Goal: Book appointment/travel/reservation

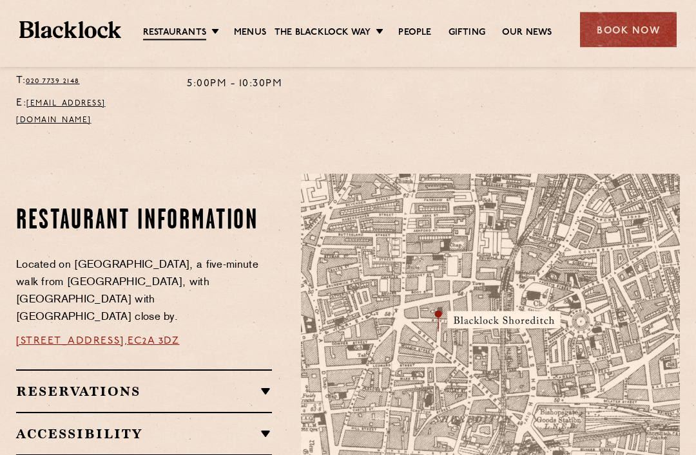
scroll to position [601, 0]
click at [249, 35] on link "Menus" at bounding box center [250, 32] width 32 height 13
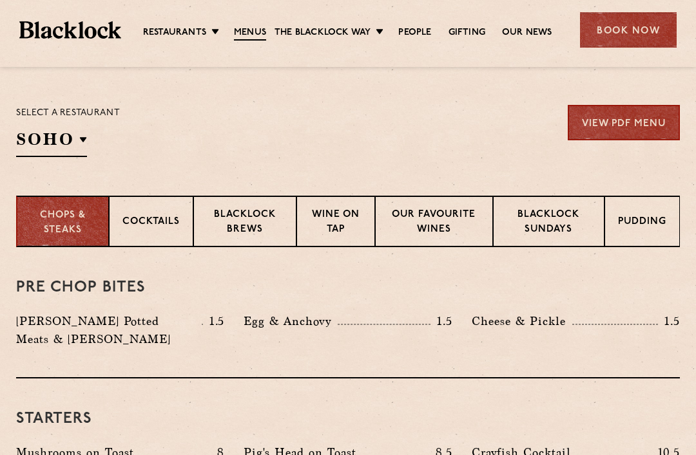
scroll to position [401, 0]
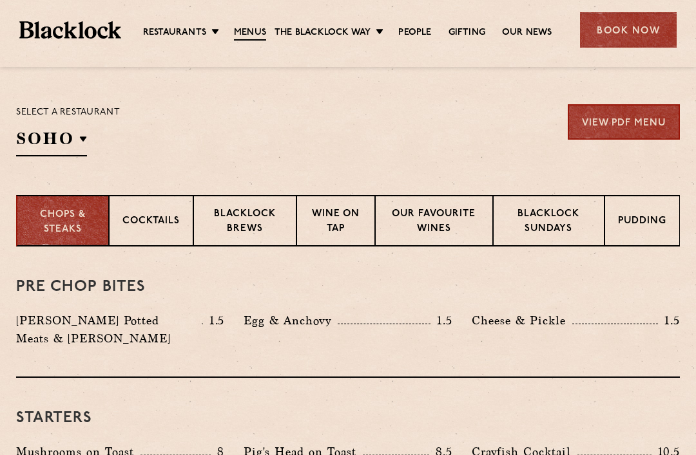
click at [0, 0] on p "Shoreditch" at bounding box center [0, 0] width 0 height 0
click at [444, 135] on div "Select a restaurant [GEOGRAPHIC_DATA] [GEOGRAPHIC_DATA] [GEOGRAPHIC_DATA] [GEOG…" at bounding box center [347, 130] width 663 height 52
click at [554, 218] on p "Blacklock Sundays" at bounding box center [548, 222] width 84 height 30
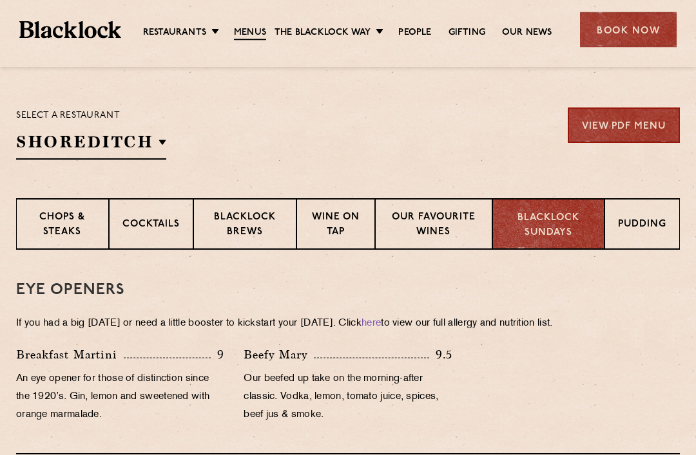
scroll to position [398, 0]
click at [640, 226] on p "Pudding" at bounding box center [642, 226] width 48 height 16
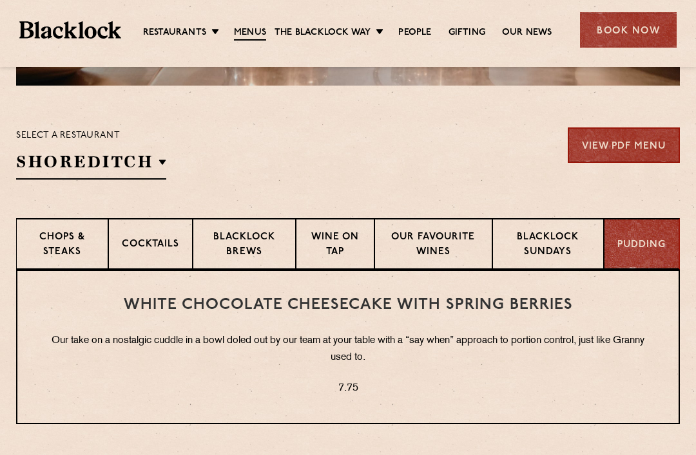
scroll to position [377, 0]
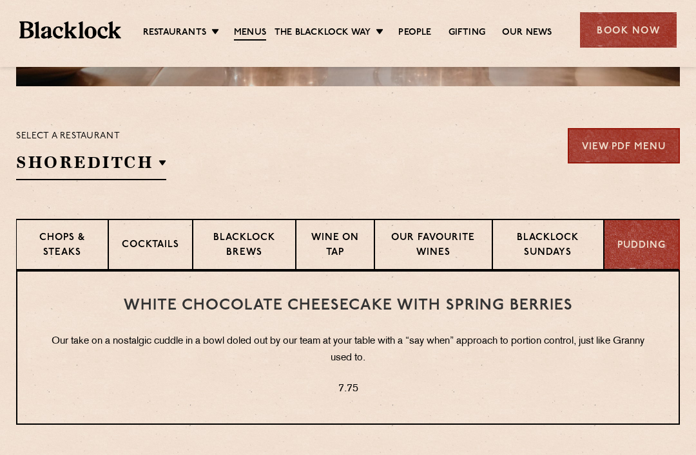
click at [339, 241] on p "Wine on Tap" at bounding box center [335, 246] width 52 height 30
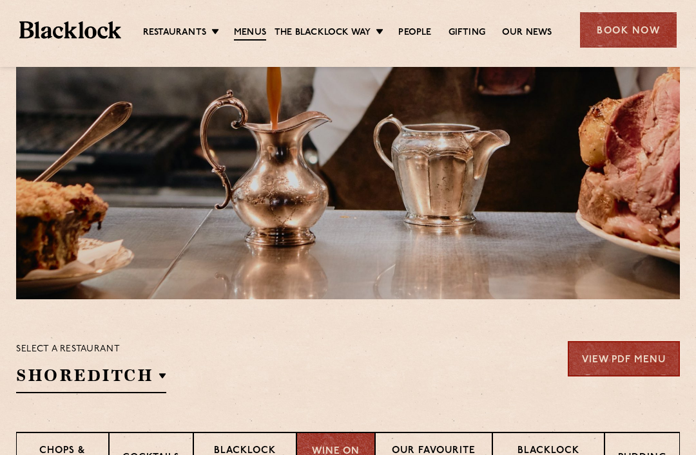
scroll to position [0, 0]
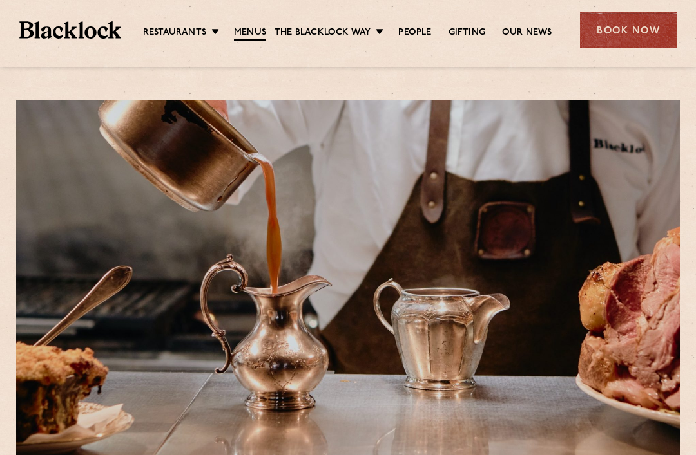
click at [627, 26] on div "Book Now" at bounding box center [628, 29] width 97 height 35
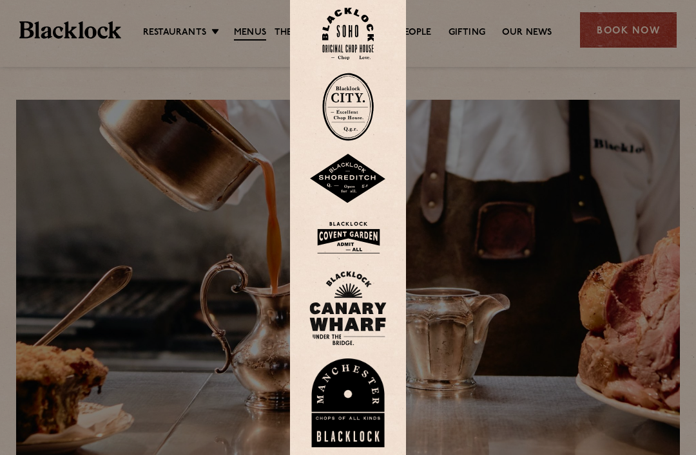
click at [350, 203] on img at bounding box center [347, 179] width 77 height 50
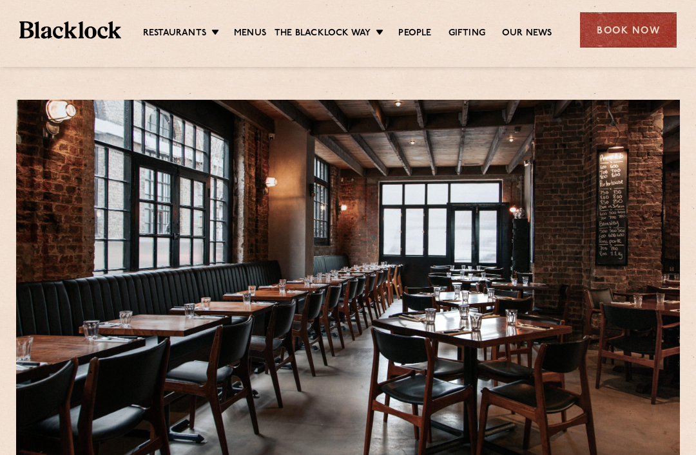
click at [0, 0] on link "Covent Garden" at bounding box center [0, 0] width 0 height 0
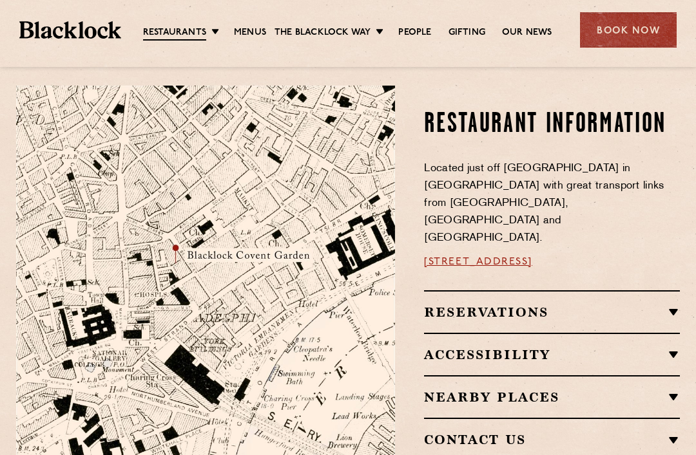
scroll to position [648, 0]
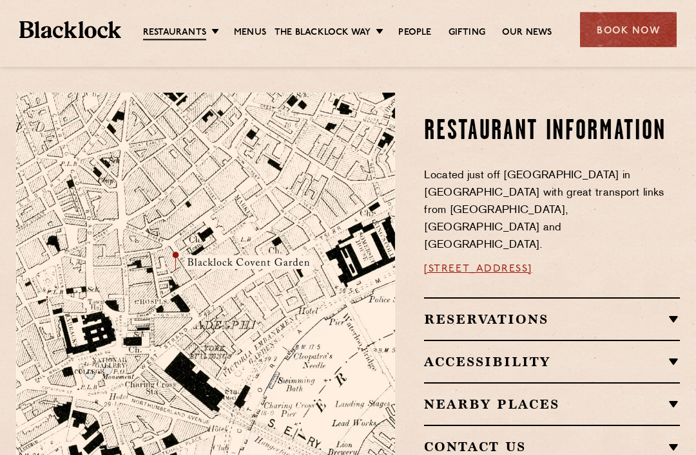
click at [667, 397] on h2 "Nearby Places" at bounding box center [552, 404] width 256 height 15
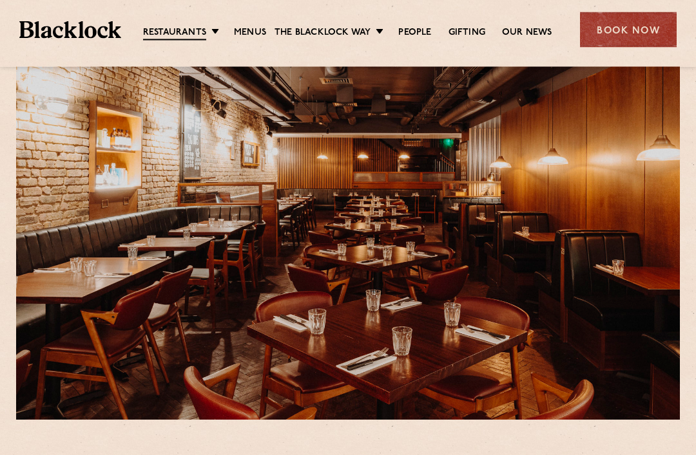
scroll to position [0, 0]
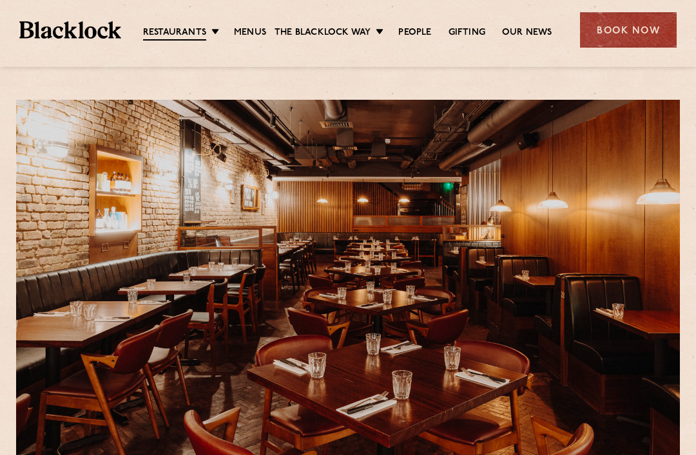
click at [251, 26] on link "Menus" at bounding box center [250, 32] width 32 height 13
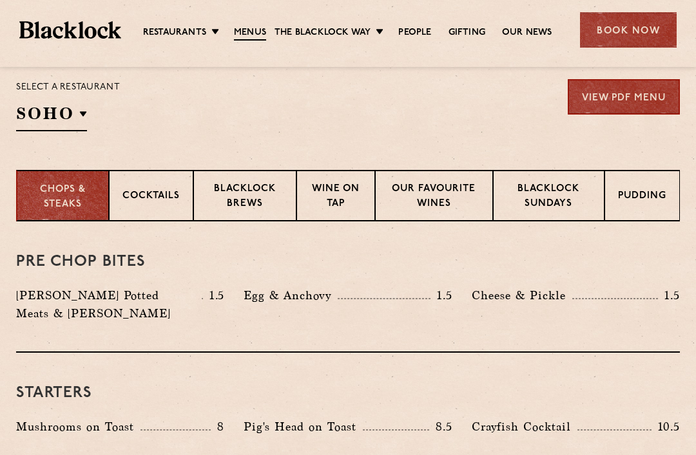
scroll to position [416, 0]
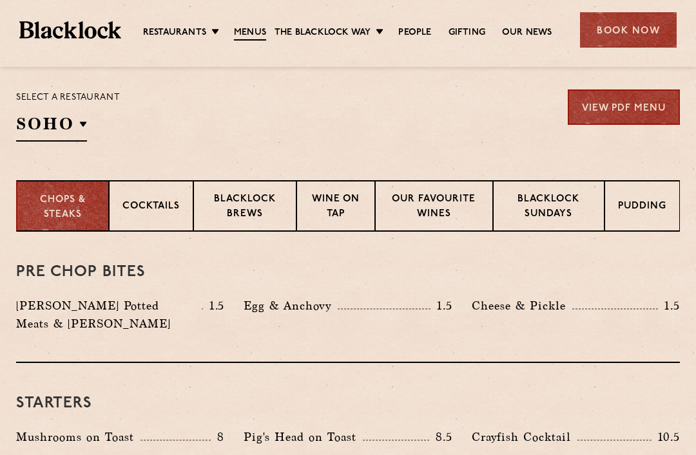
click at [0, 0] on p "Covent Garden" at bounding box center [0, 0] width 0 height 0
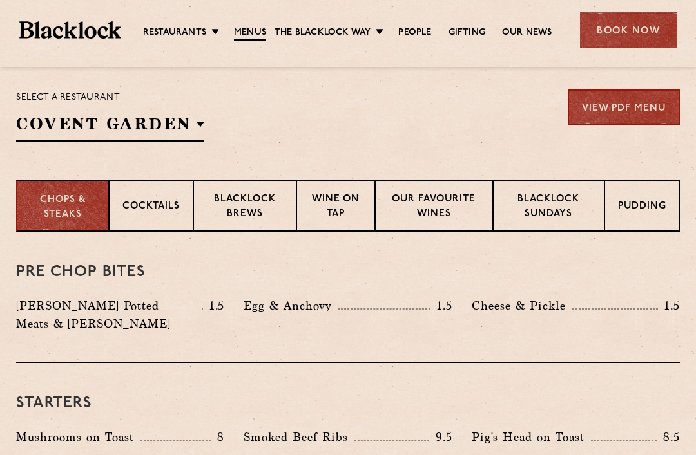
click at [0, 0] on p "Covent Garden" at bounding box center [0, 0] width 0 height 0
click at [423, 258] on div "Pre Chop Bites Blacklock Potted Meats & Kimchi 1.5 Egg & Anchovy 1.5 Cheese & P…" at bounding box center [347, 297] width 663 height 131
click at [551, 208] on p "Blacklock Sundays" at bounding box center [548, 208] width 84 height 30
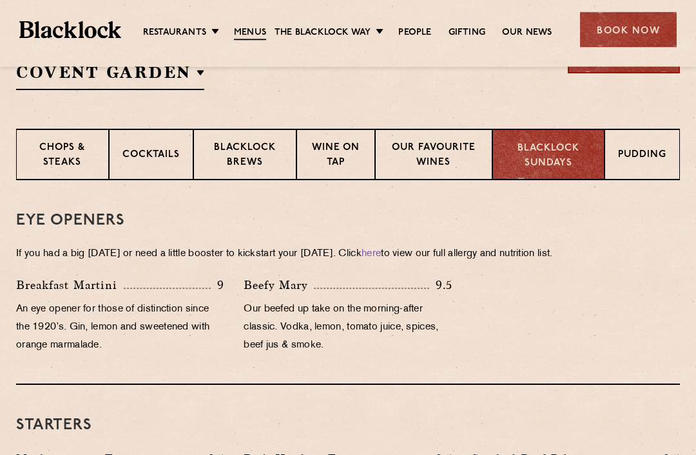
scroll to position [468, 0]
click at [638, 153] on p "Pudding" at bounding box center [642, 156] width 48 height 16
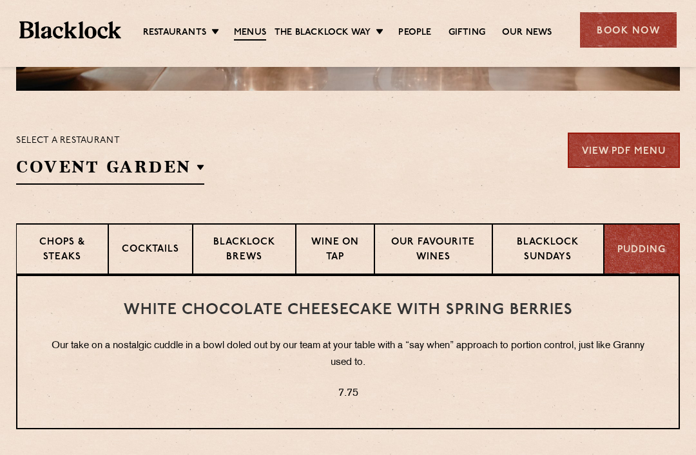
scroll to position [372, 0]
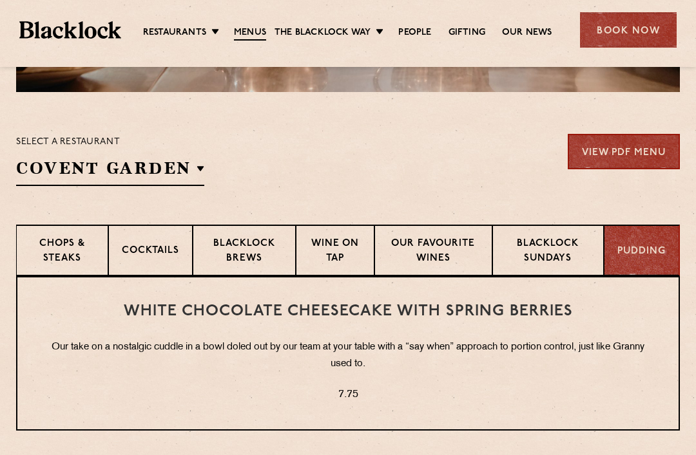
click at [146, 245] on p "Cocktails" at bounding box center [150, 252] width 57 height 16
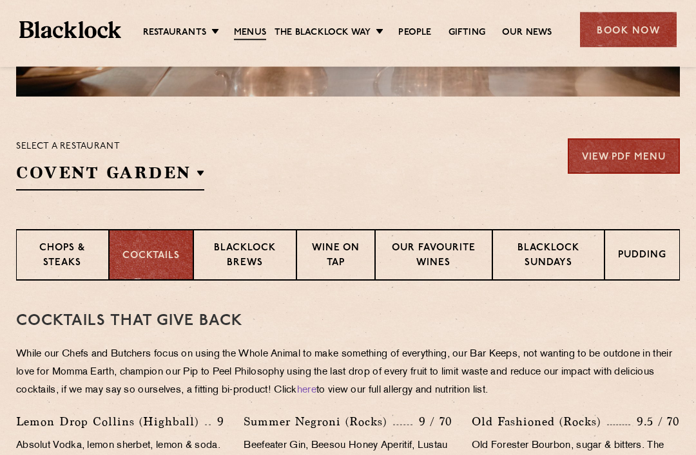
scroll to position [367, 0]
click at [248, 258] on p "Blacklock Brews" at bounding box center [245, 257] width 76 height 30
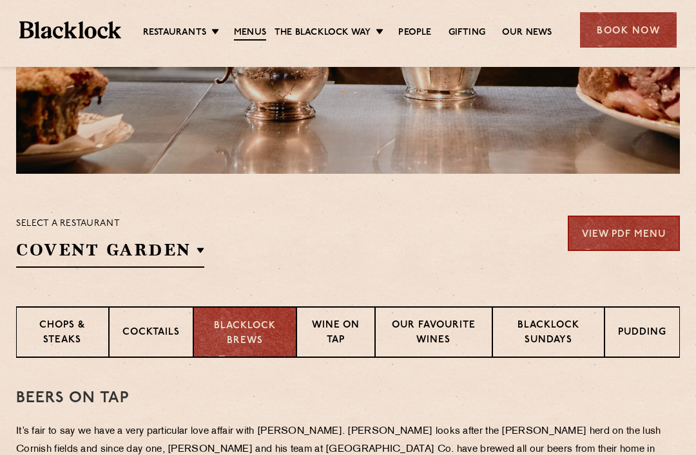
scroll to position [288, 0]
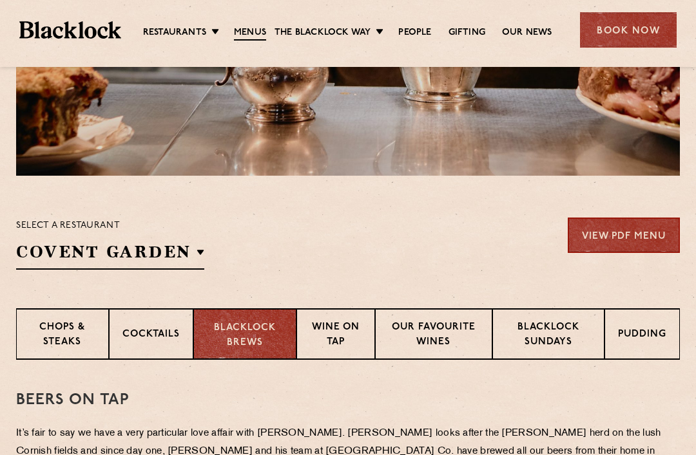
click at [441, 333] on p "Our favourite wines" at bounding box center [433, 336] width 91 height 30
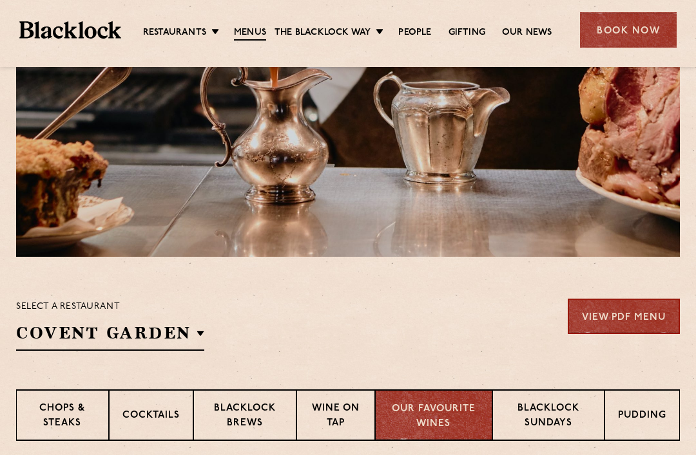
scroll to position [202, 0]
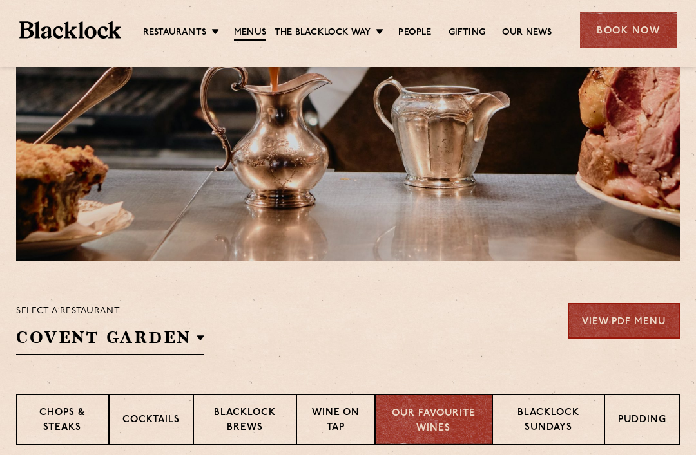
click at [332, 419] on p "Wine on Tap" at bounding box center [336, 421] width 52 height 30
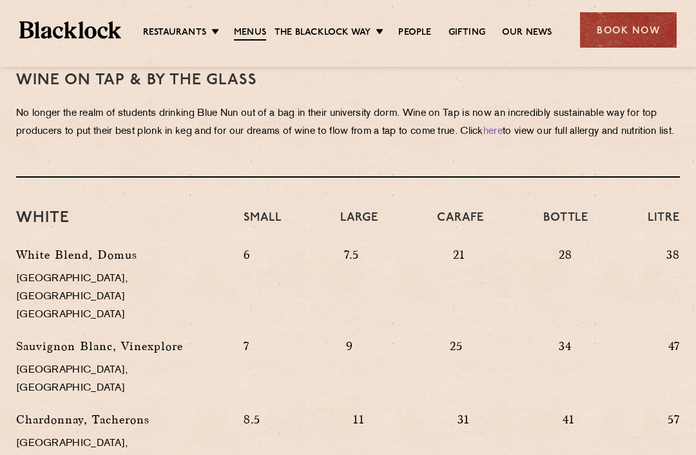
scroll to position [607, 0]
click at [631, 21] on div "Book Now" at bounding box center [628, 29] width 97 height 35
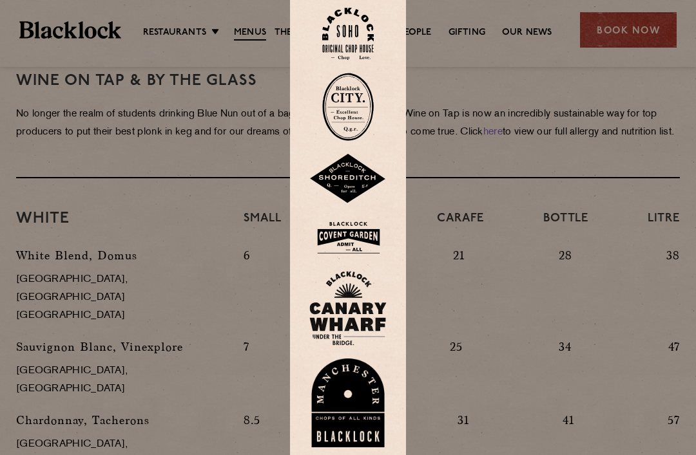
click at [352, 254] on img at bounding box center [347, 238] width 77 height 42
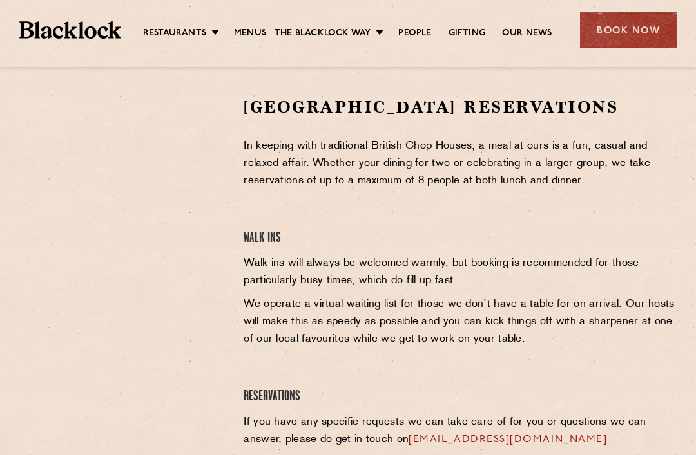
scroll to position [398, 0]
